Goal: Task Accomplishment & Management: Manage account settings

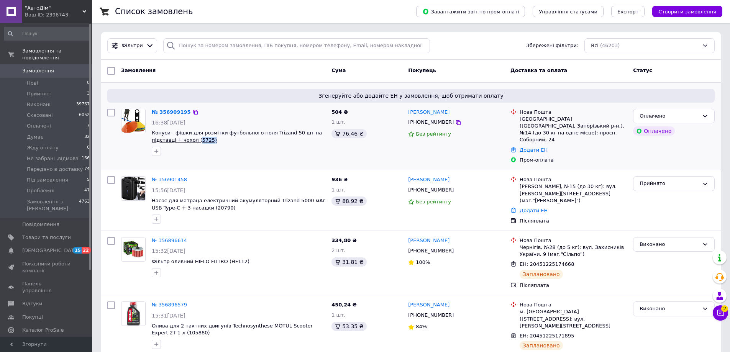
drag, startPoint x: 183, startPoint y: 141, endPoint x: 169, endPoint y: 141, distance: 14.6
click at [169, 141] on span "Конуси - фішки для розмітки футбольного поля Trizand 50 шт на підставці + чохол…" at bounding box center [239, 136] width 174 height 14
copy span "5725)"
